Goal: Task Accomplishment & Management: Use online tool/utility

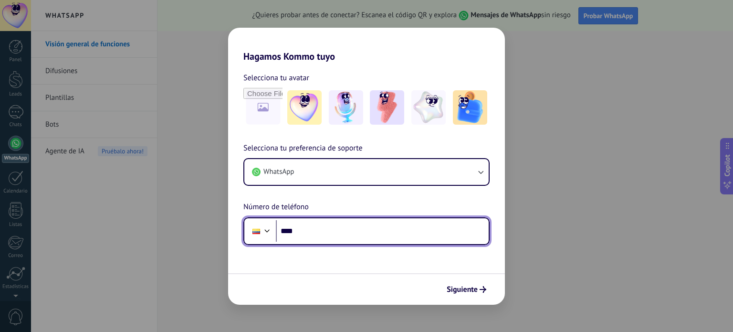
click at [341, 231] on input "****" at bounding box center [382, 231] width 213 height 22
type input "**********"
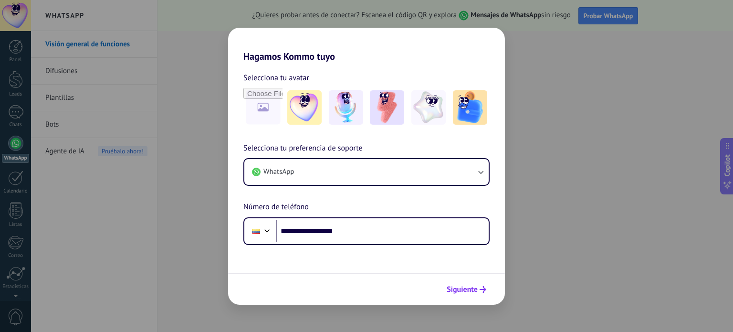
click at [448, 289] on span "Siguiente" at bounding box center [462, 289] width 31 height 7
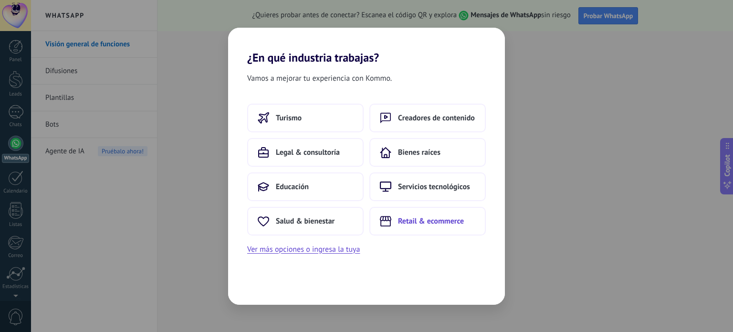
click at [413, 227] on button "Retail & ecommerce" at bounding box center [427, 221] width 116 height 29
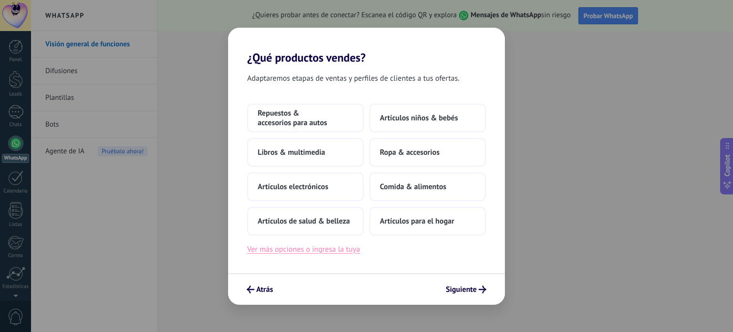
click at [325, 249] on button "Ver más opciones o ingresa la tuya" at bounding box center [303, 249] width 113 height 12
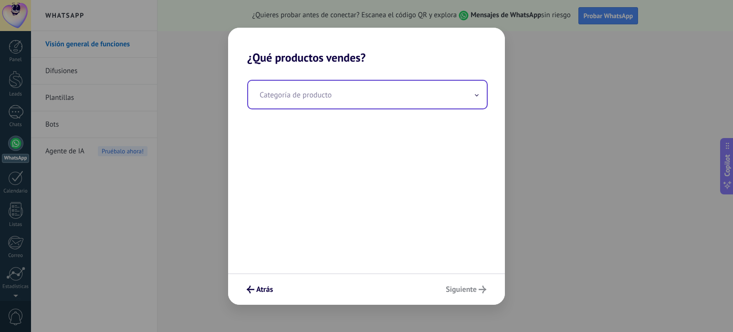
click at [407, 92] on input "text" at bounding box center [367, 95] width 239 height 28
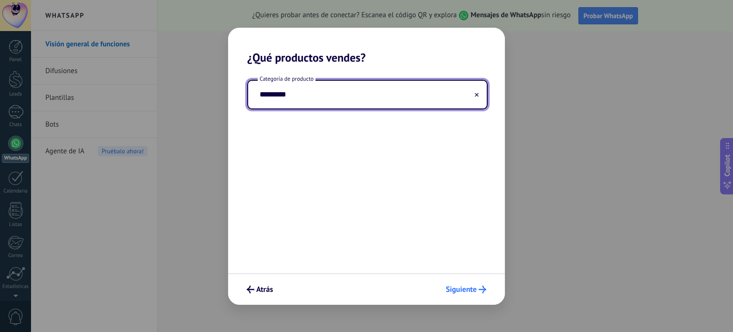
type input "*********"
click at [473, 288] on span "Siguiente" at bounding box center [461, 289] width 31 height 7
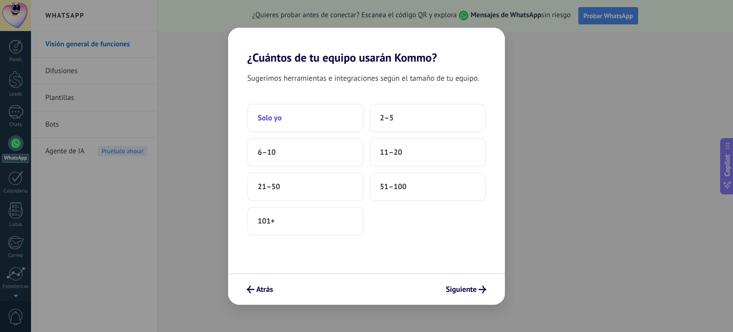
click at [341, 116] on button "Solo yo" at bounding box center [305, 118] width 116 height 29
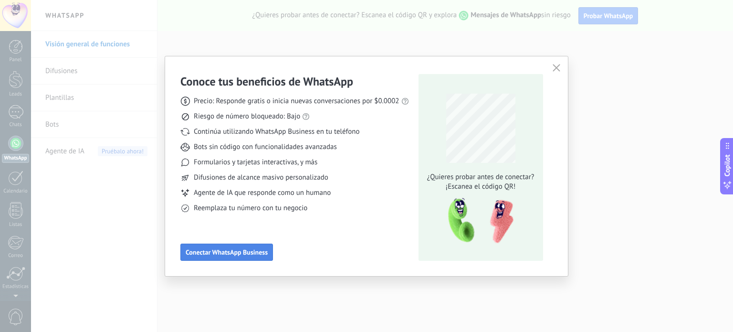
click at [260, 249] on span "Conectar WhatsApp Business" at bounding box center [227, 252] width 82 height 7
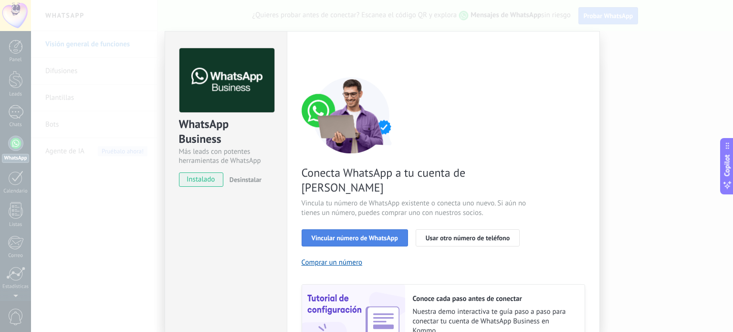
click at [334, 229] on button "Vincular número de WhatsApp" at bounding box center [355, 237] width 106 height 17
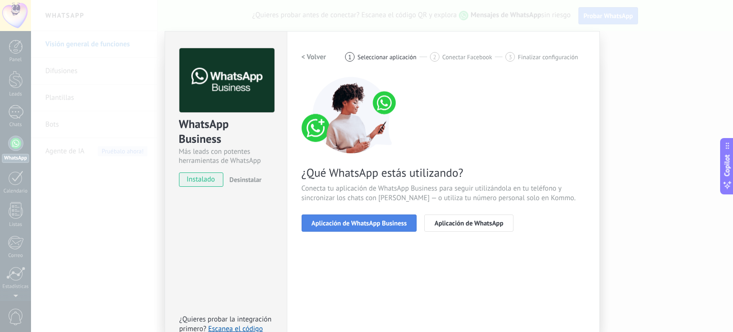
drag, startPoint x: 350, startPoint y: 221, endPoint x: 340, endPoint y: 224, distance: 10.6
click at [340, 224] on span "Aplicación de WhatsApp Business" at bounding box center [359, 223] width 95 height 7
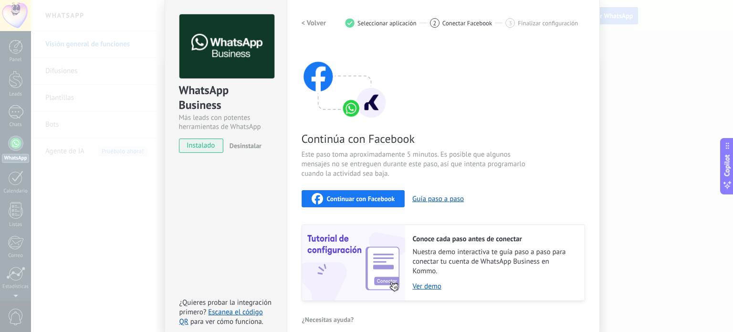
scroll to position [35, 0]
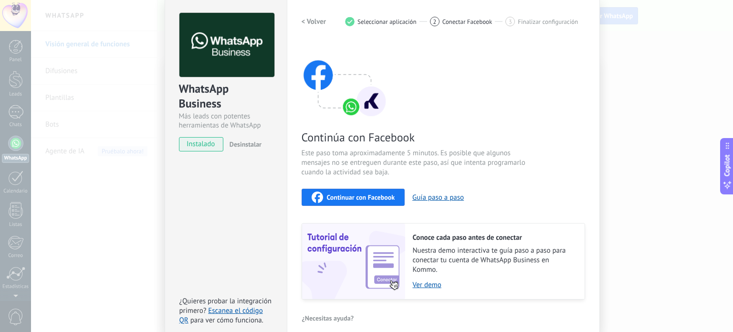
drag, startPoint x: 350, startPoint y: 196, endPoint x: 344, endPoint y: 196, distance: 6.2
click at [344, 196] on span "Continuar con Facebook" at bounding box center [361, 197] width 68 height 7
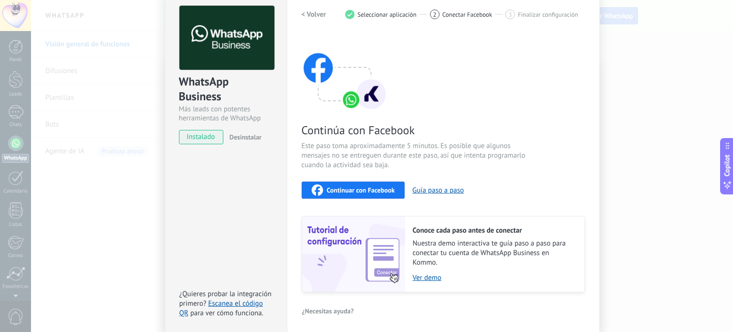
scroll to position [25, 0]
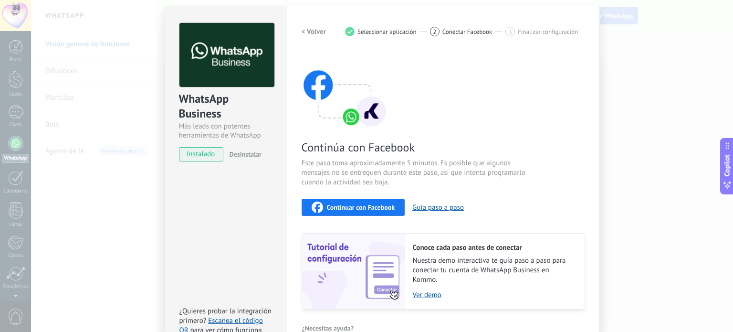
click at [374, 202] on div "Continuar con Facebook" at bounding box center [354, 206] width 84 height 11
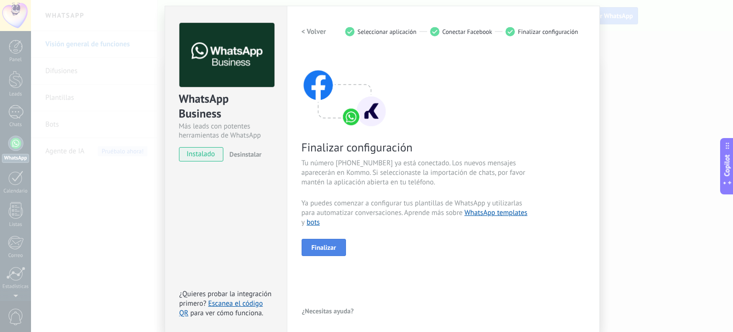
click at [323, 245] on span "Finalizar" at bounding box center [324, 247] width 25 height 7
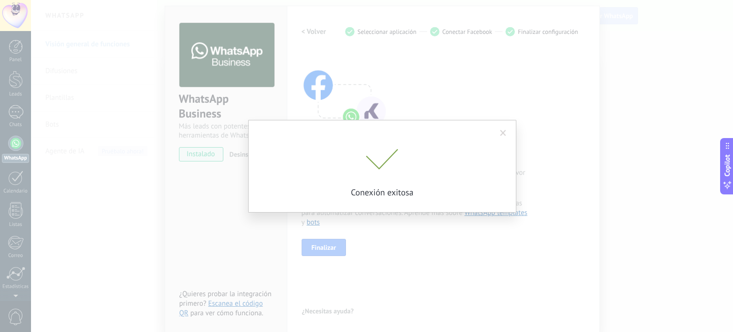
scroll to position [19, 0]
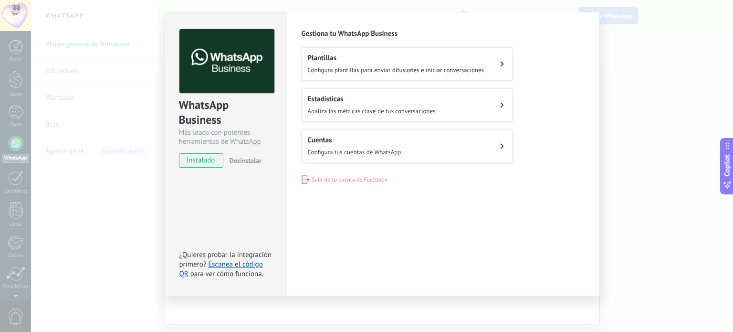
click at [452, 68] on span "Configura plantillas para enviar difusiones e iniciar conversaciones" at bounding box center [396, 70] width 177 height 8
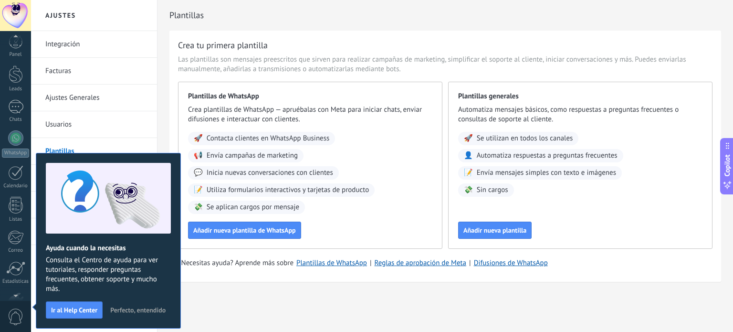
scroll to position [65, 0]
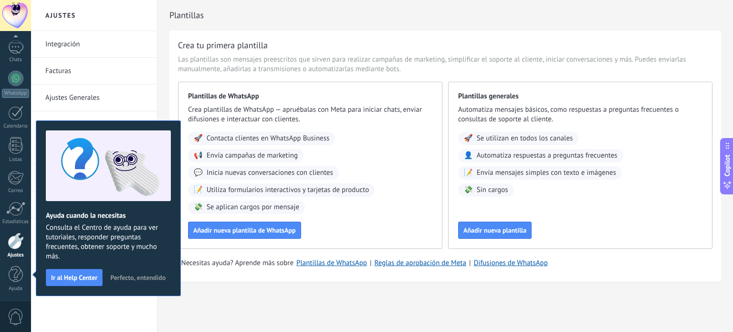
click at [134, 275] on span "Perfecto, entendido" at bounding box center [137, 277] width 55 height 7
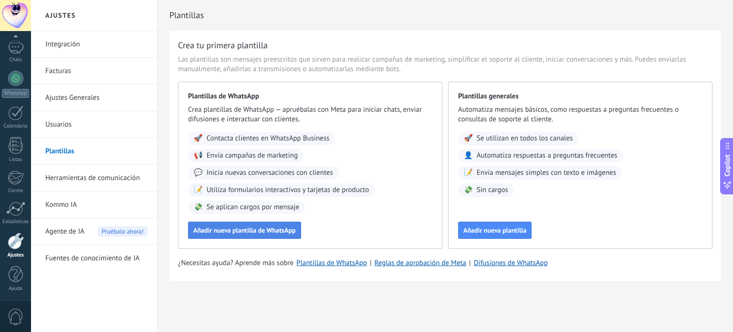
click at [269, 225] on button "Añadir nueva plantilla de WhatsApp" at bounding box center [244, 229] width 113 height 17
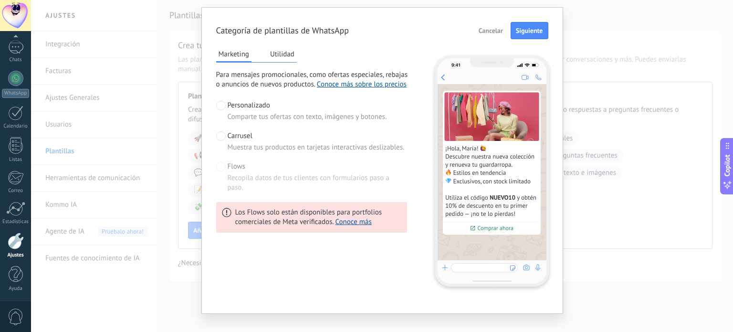
scroll to position [36, 0]
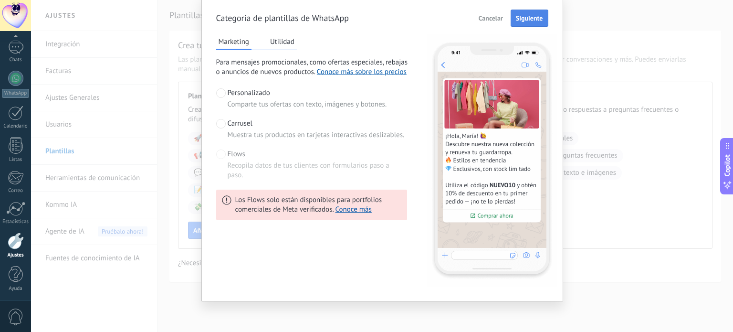
click at [539, 15] on span "Siguiente" at bounding box center [529, 18] width 27 height 7
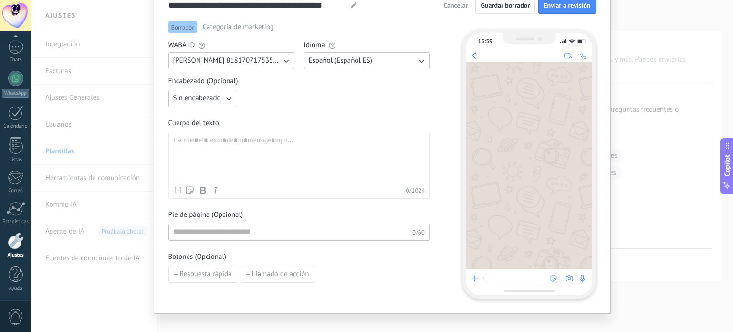
scroll to position [69, 0]
